Goal: Information Seeking & Learning: Learn about a topic

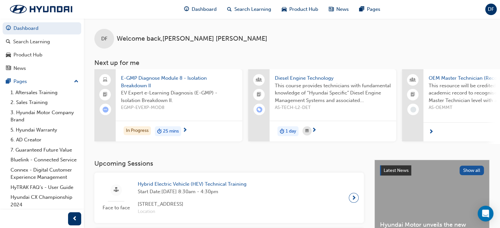
click at [211, 111] on span "EGMP-EVEXP-MOD8" at bounding box center [179, 108] width 116 height 8
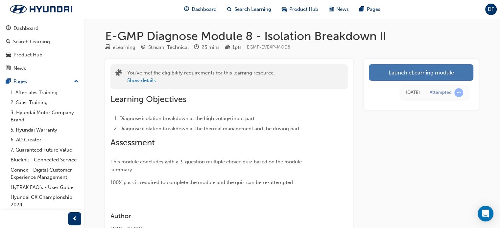
click at [423, 75] on link "Launch eLearning module" at bounding box center [421, 72] width 105 height 16
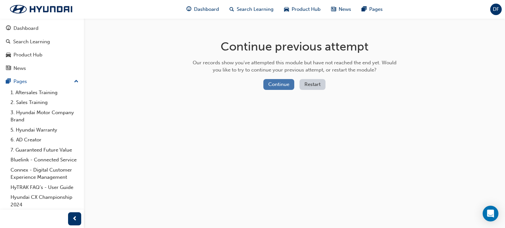
click at [281, 90] on button "Continue" at bounding box center [278, 84] width 31 height 11
